Goal: Find specific page/section: Find specific page/section

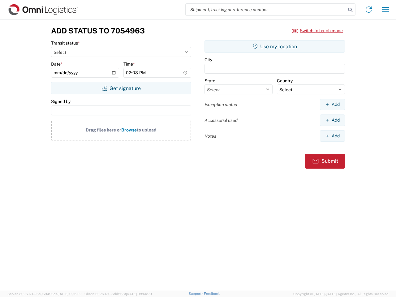
click at [265, 10] on input "search" at bounding box center [265, 10] width 160 height 12
click at [350, 10] on icon at bounding box center [350, 10] width 9 height 9
click at [368, 10] on icon at bounding box center [368, 10] width 10 height 10
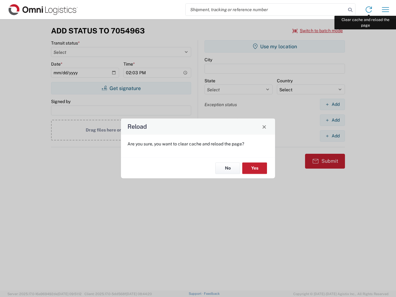
click at [385, 10] on div "Reload Are you sure, you want to clear cache and reload the page? No Yes" at bounding box center [198, 148] width 396 height 297
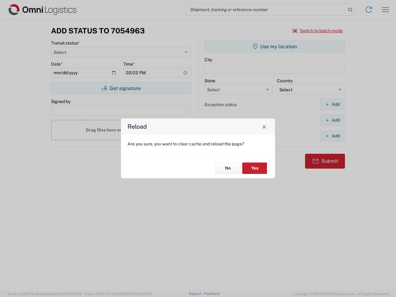
click at [317, 31] on div "Reload Are you sure, you want to clear cache and reload the page? No Yes" at bounding box center [198, 148] width 396 height 297
click at [121, 88] on div "Reload Are you sure, you want to clear cache and reload the page? No Yes" at bounding box center [198, 148] width 396 height 297
click at [274, 46] on div "Reload Are you sure, you want to clear cache and reload the page? No Yes" at bounding box center [198, 148] width 396 height 297
click at [332, 104] on div "Reload Are you sure, you want to clear cache and reload the page? No Yes" at bounding box center [198, 148] width 396 height 297
click at [332, 120] on div "Reload Are you sure, you want to clear cache and reload the page? No Yes" at bounding box center [198, 148] width 396 height 297
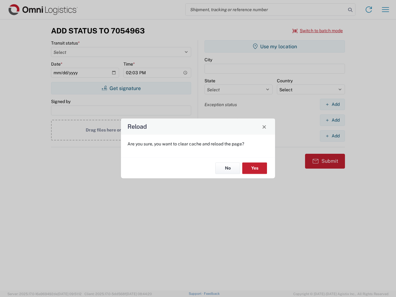
click at [332, 136] on div "Reload Are you sure, you want to clear cache and reload the page? No Yes" at bounding box center [198, 148] width 396 height 297
